Goal: Task Accomplishment & Management: Complete application form

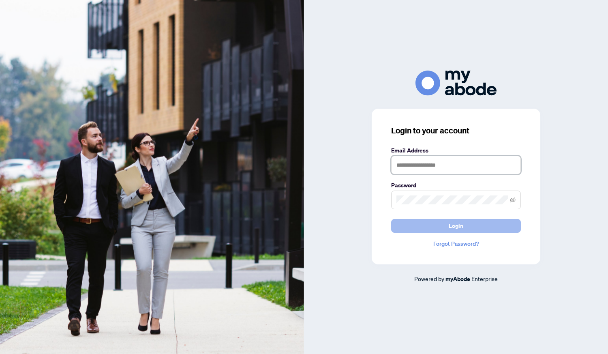
type input "**********"
click at [463, 228] on button "Login" at bounding box center [456, 226] width 130 height 14
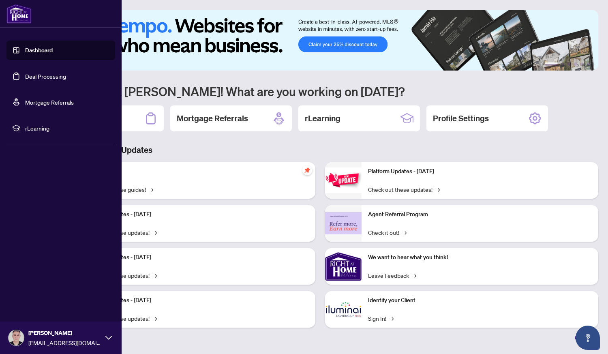
click at [49, 77] on link "Deal Processing" at bounding box center [45, 76] width 41 height 7
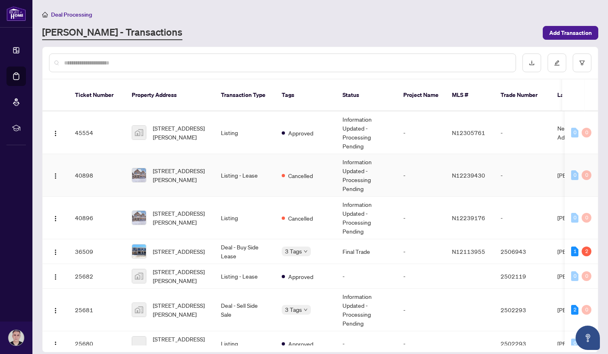
scroll to position [129, 0]
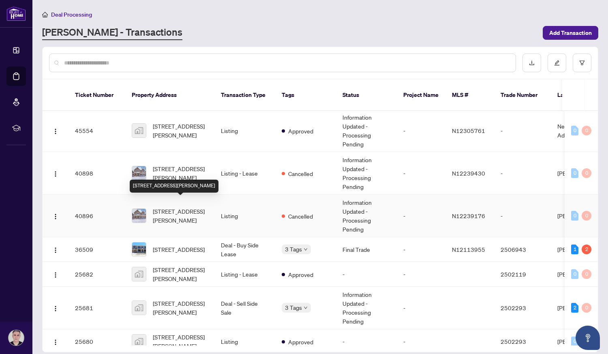
click at [181, 210] on span "39 Bostock Dr, Georgina, Ontario L4P 0S5, Canada" at bounding box center [180, 216] width 55 height 18
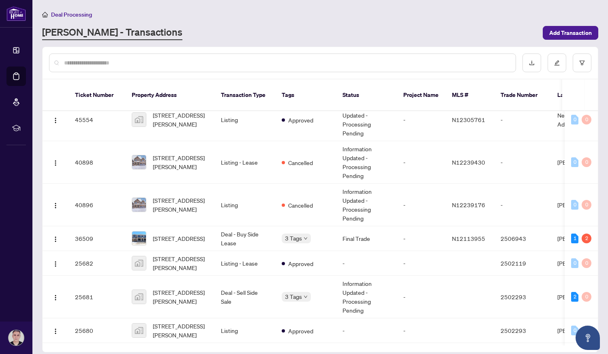
scroll to position [142, 0]
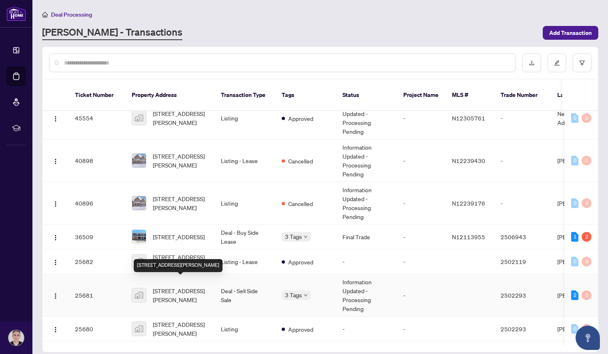
click at [173, 286] on span "39 Bostock Drive, Georgina, ON, Canada" at bounding box center [180, 295] width 55 height 18
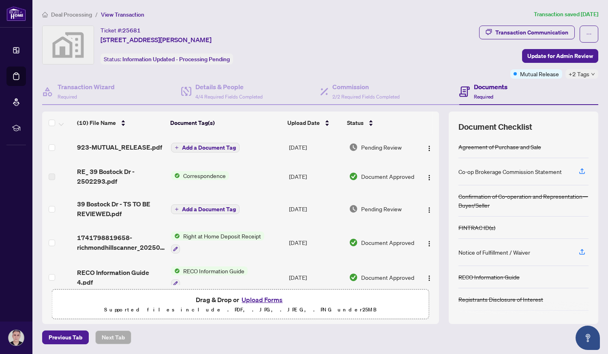
click at [269, 300] on button "Upload Forms" at bounding box center [262, 299] width 46 height 11
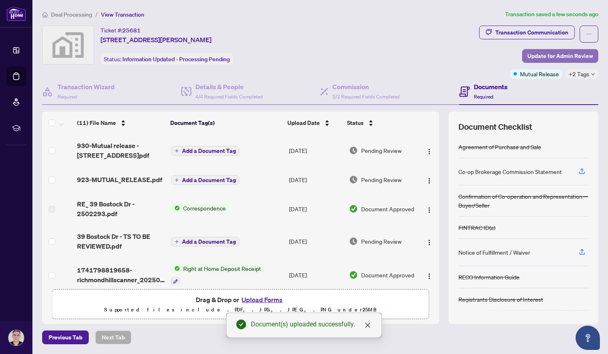
click at [556, 59] on span "Update for Admin Review" at bounding box center [561, 55] width 66 height 13
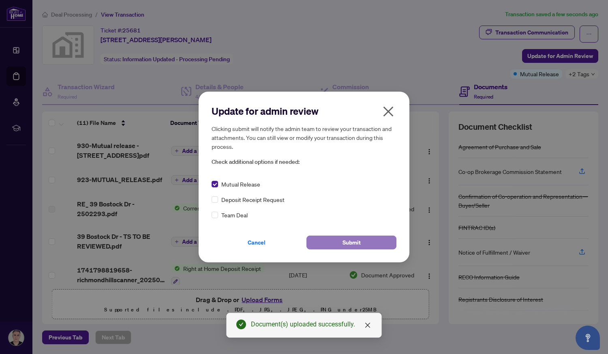
click at [354, 247] on span "Submit" at bounding box center [352, 242] width 18 height 13
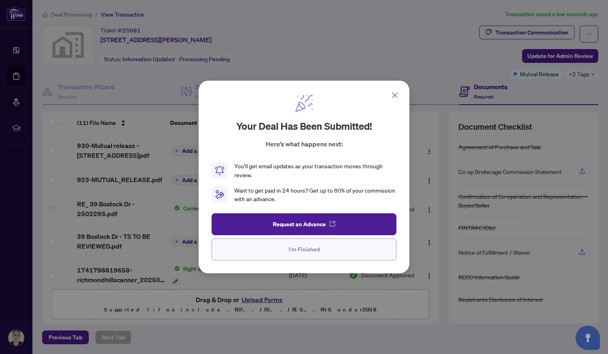
click at [311, 252] on span "I'm Finished" at bounding box center [304, 249] width 31 height 13
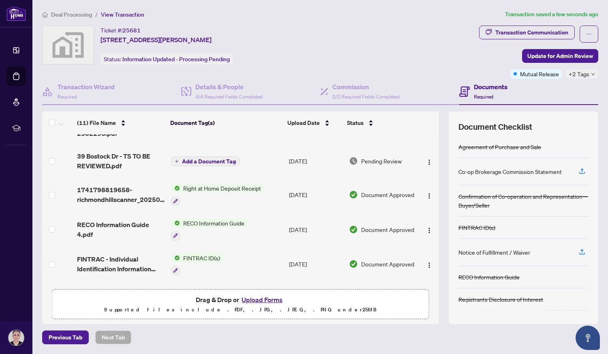
scroll to position [81, 0]
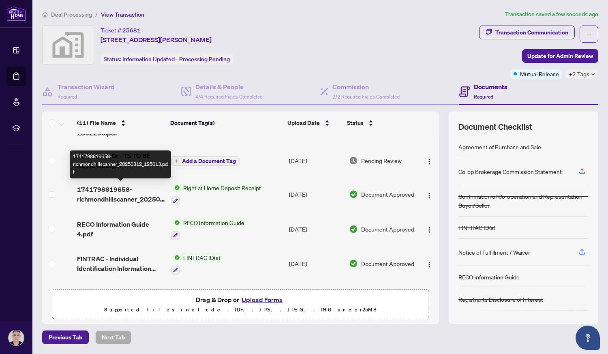
click at [106, 187] on span "1741798819658-richmondhillscanner_20250312_125013.pdf" at bounding box center [121, 194] width 88 height 19
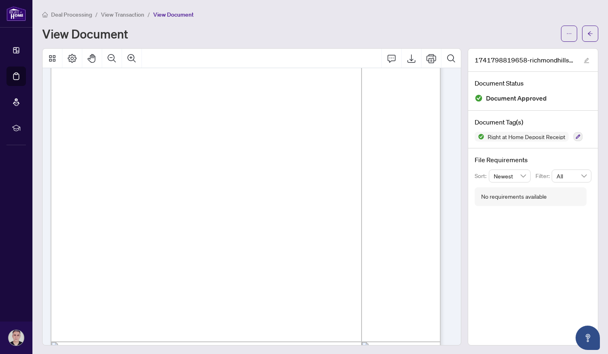
scroll to position [46, 0]
